Goal: Task Accomplishment & Management: Manage account settings

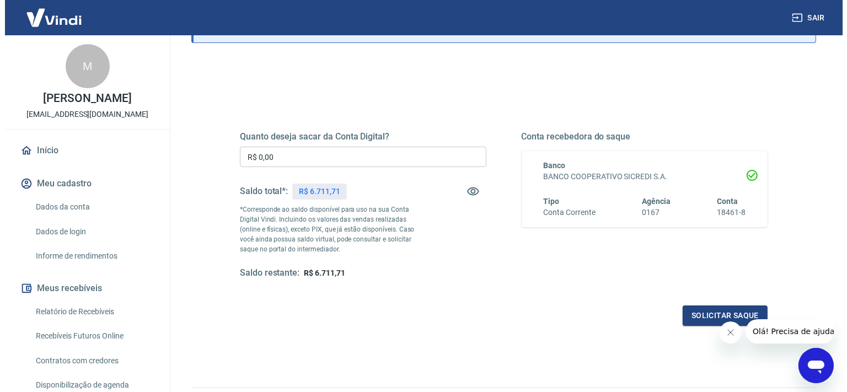
scroll to position [116, 0]
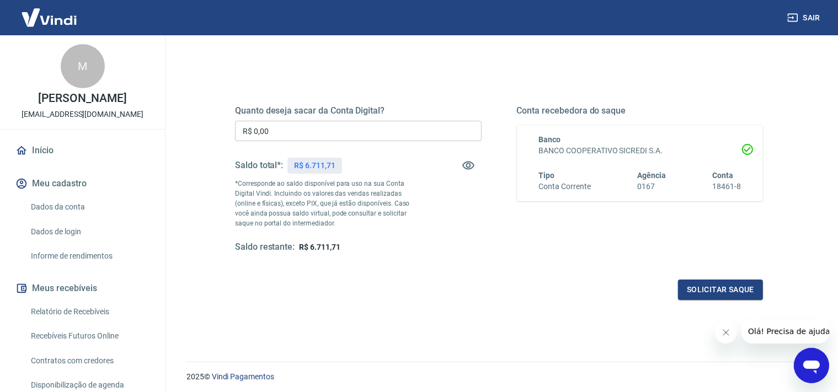
click at [291, 134] on input "R$ 0,00" at bounding box center [358, 131] width 247 height 20
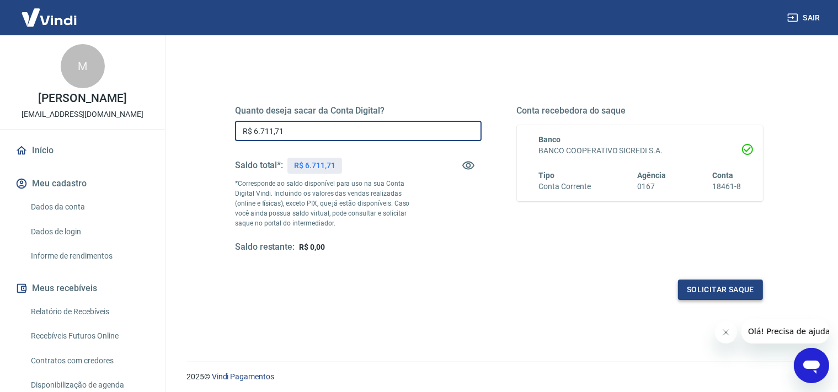
type input "R$ 6.711,71"
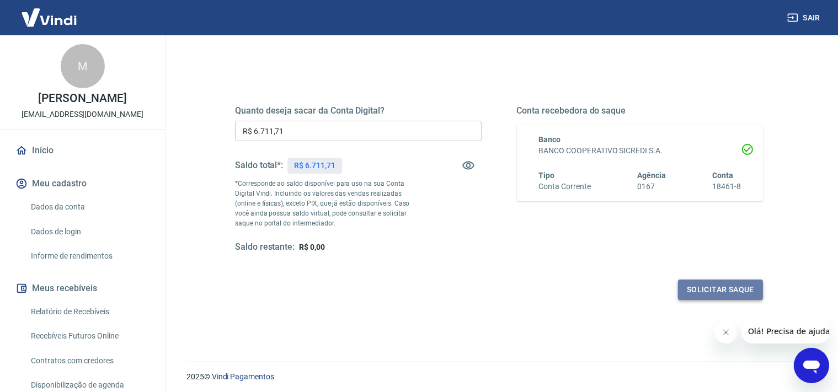
click at [719, 286] on button "Solicitar saque" at bounding box center [720, 290] width 85 height 20
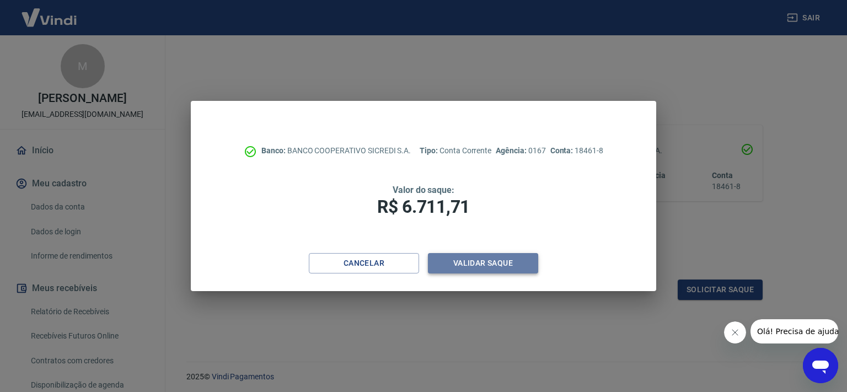
click at [482, 260] on button "Validar saque" at bounding box center [483, 263] width 110 height 20
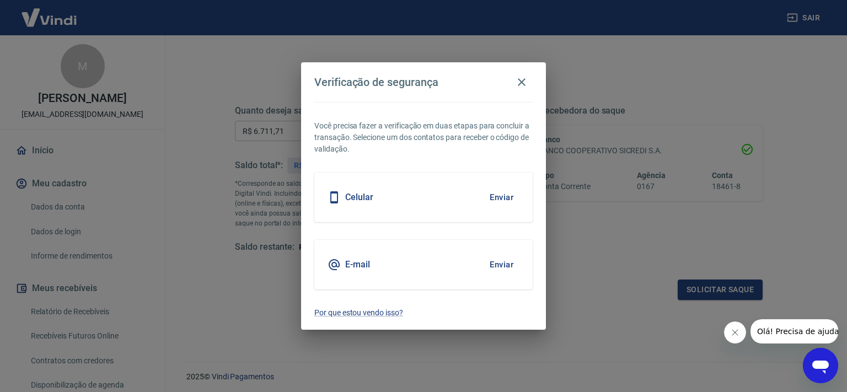
click at [415, 267] on div "E-mail Enviar" at bounding box center [423, 265] width 218 height 50
click at [494, 264] on button "Enviar" at bounding box center [502, 264] width 36 height 23
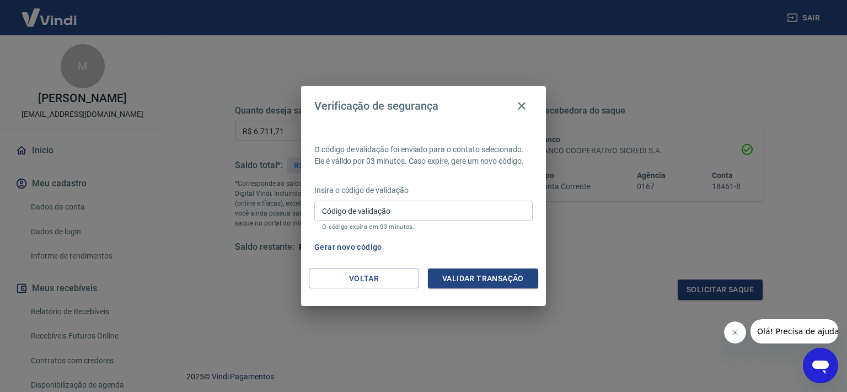
click at [380, 211] on input "Código de validação" at bounding box center [423, 211] width 218 height 20
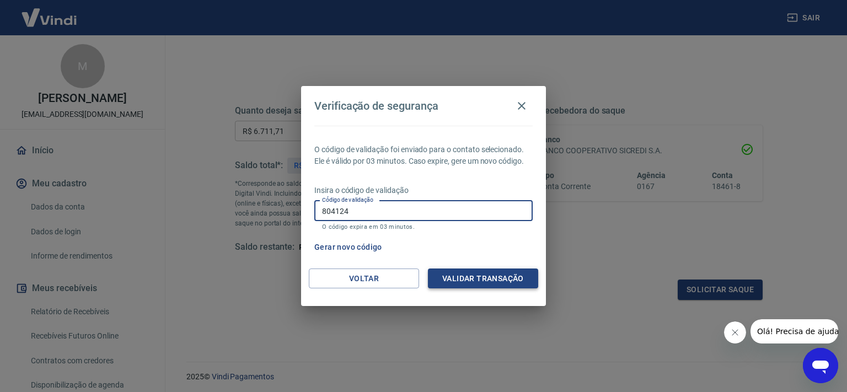
type input "804124"
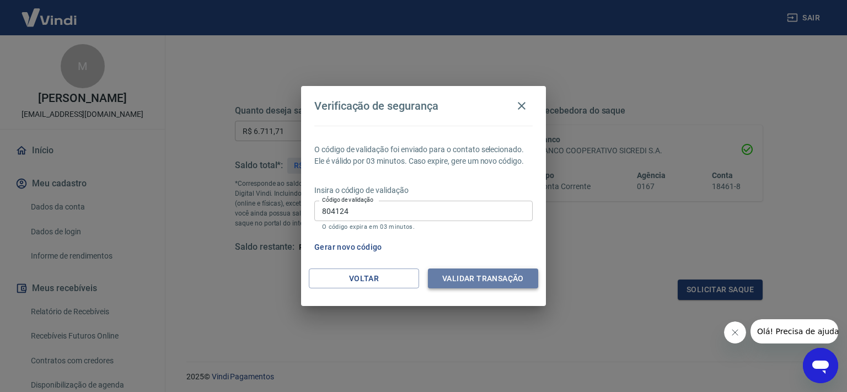
click at [471, 285] on button "Validar transação" at bounding box center [483, 279] width 110 height 20
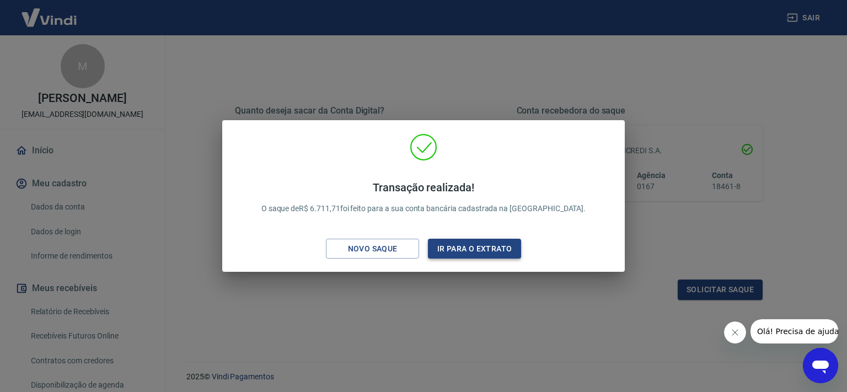
click at [444, 249] on button "Ir para o extrato" at bounding box center [474, 249] width 93 height 20
